Goal: Information Seeking & Learning: Find specific fact

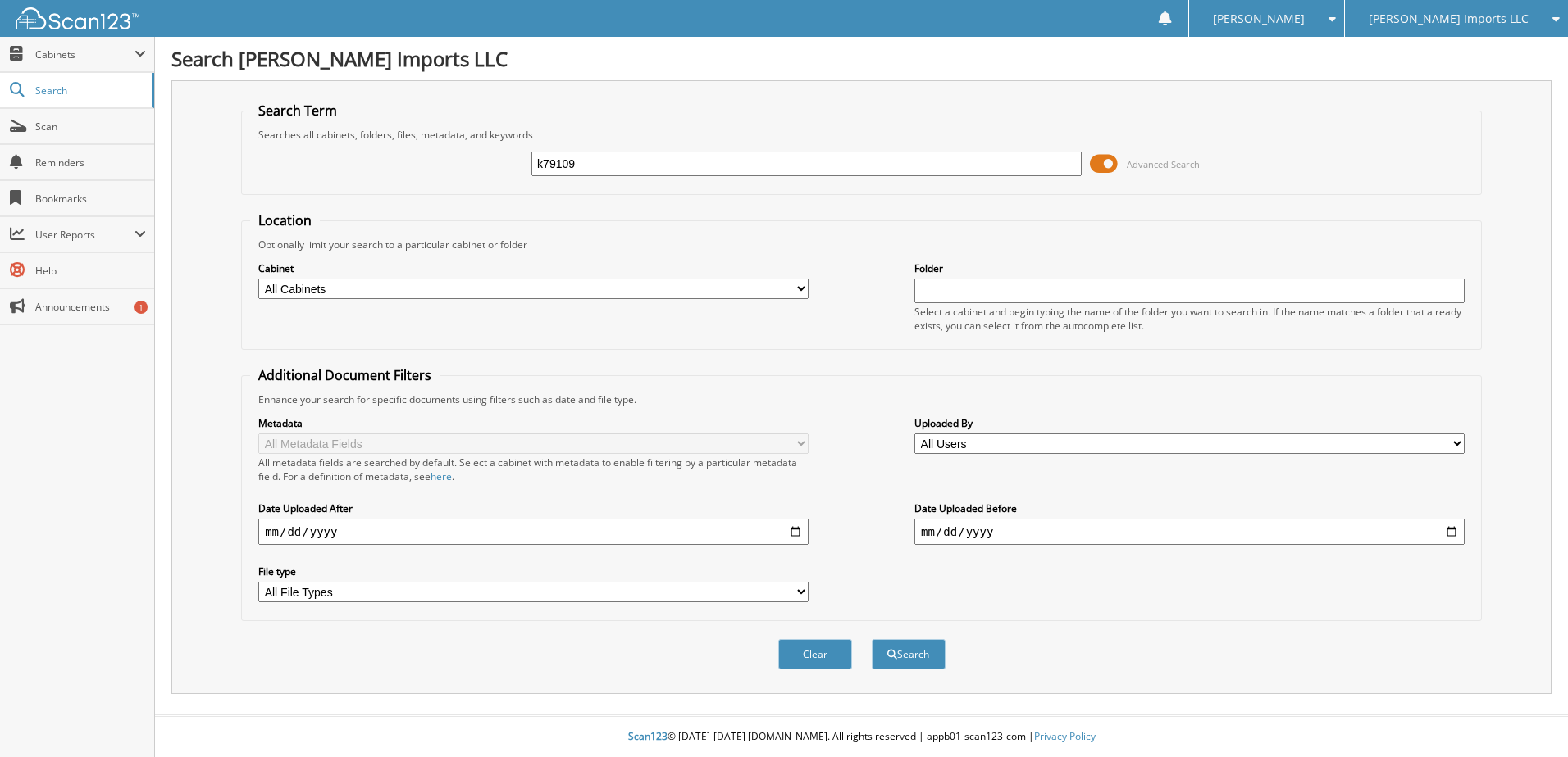
type input "k79109"
click at [872, 640] on button "Search" at bounding box center [909, 655] width 74 height 30
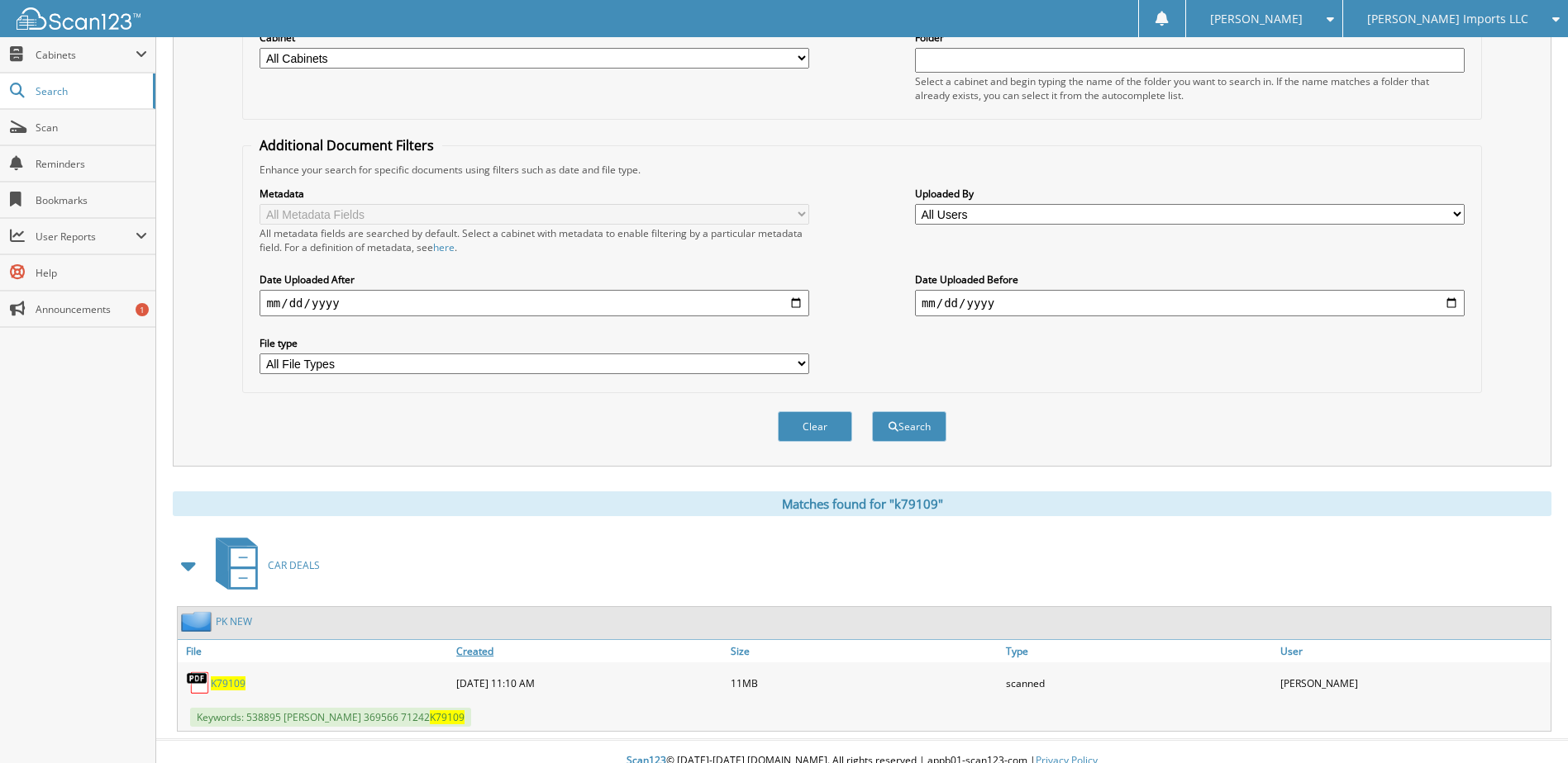
scroll to position [252, 0]
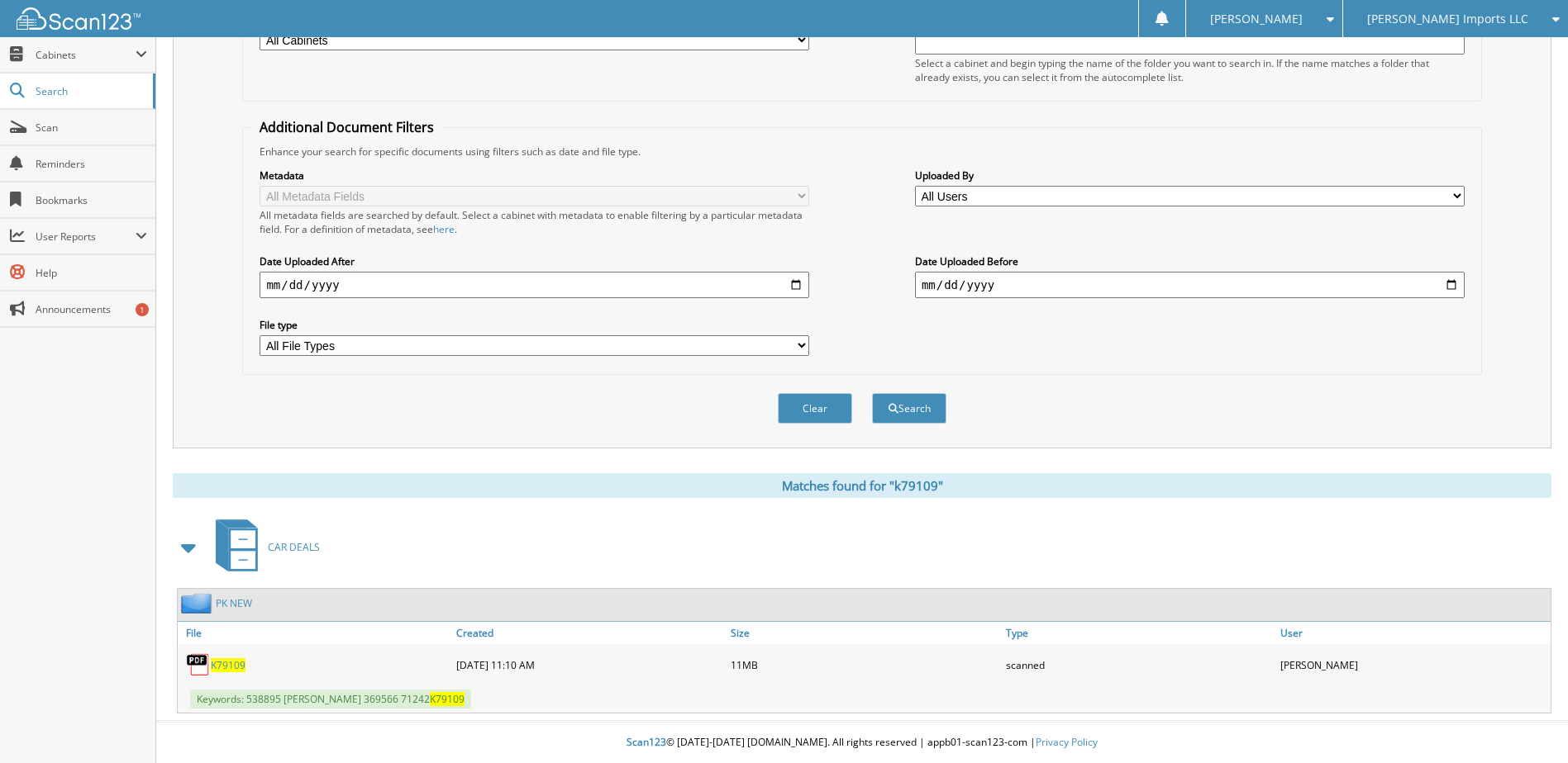
click at [233, 670] on span "K79109" at bounding box center [228, 665] width 35 height 14
